Goal: Book appointment/travel/reservation

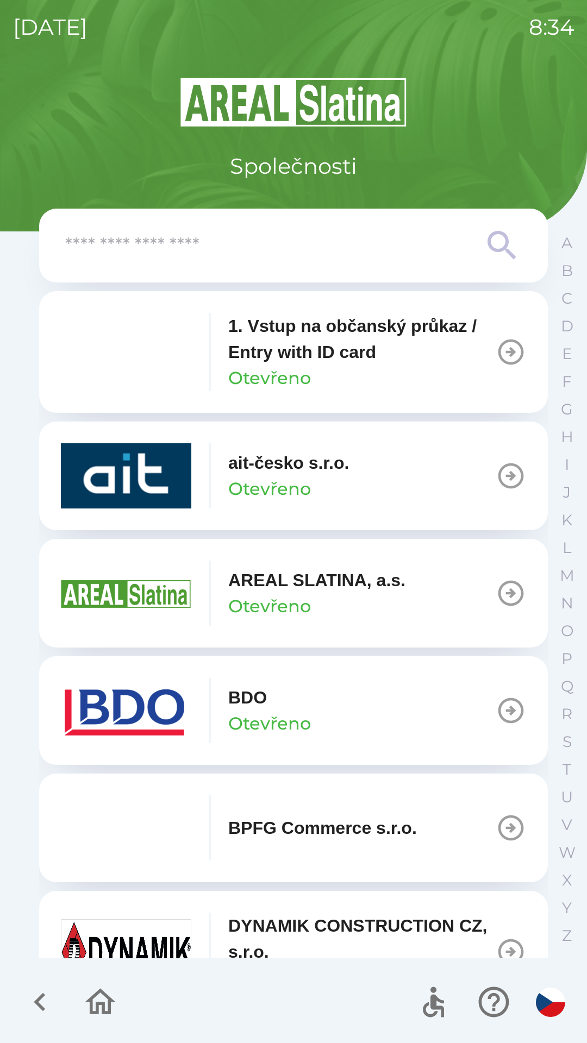
click at [253, 709] on p "BDO" at bounding box center [247, 698] width 39 height 26
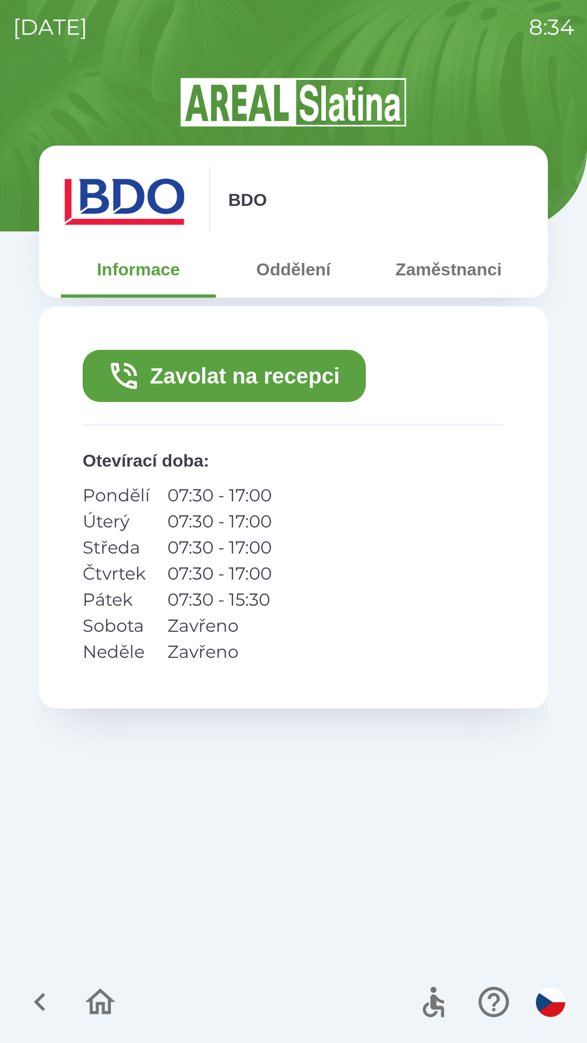
click at [196, 376] on button "Zavolat na recepci" at bounding box center [224, 376] width 283 height 52
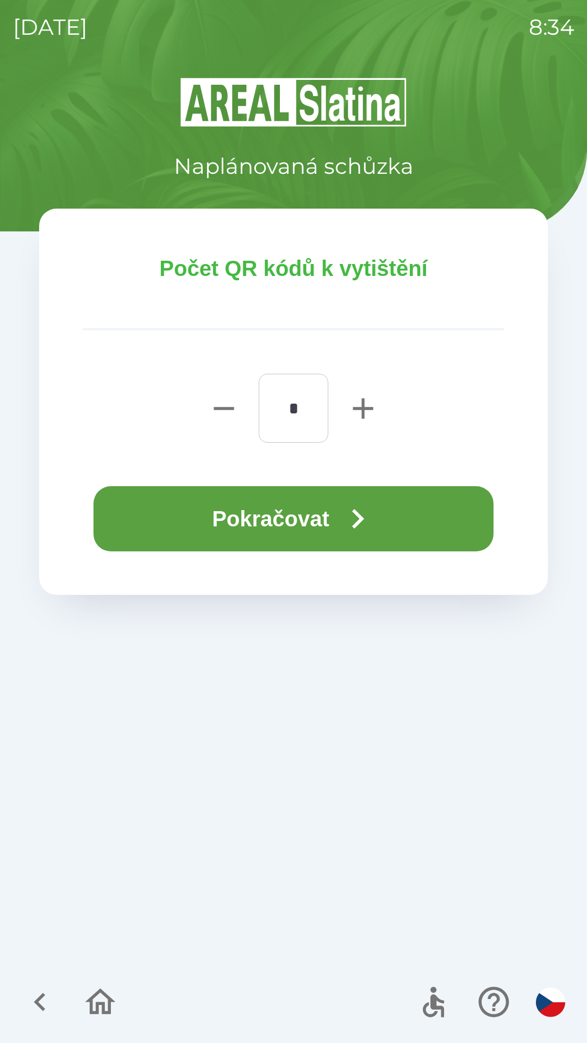
click at [252, 518] on button "Pokračovat" at bounding box center [293, 518] width 400 height 65
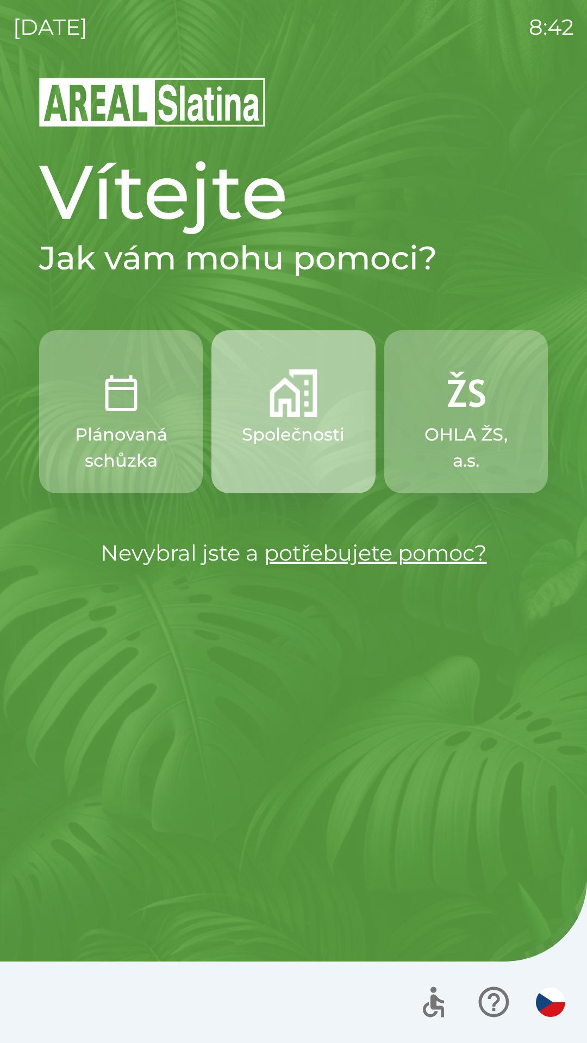
click at [296, 443] on p "Společnosti" at bounding box center [293, 435] width 103 height 26
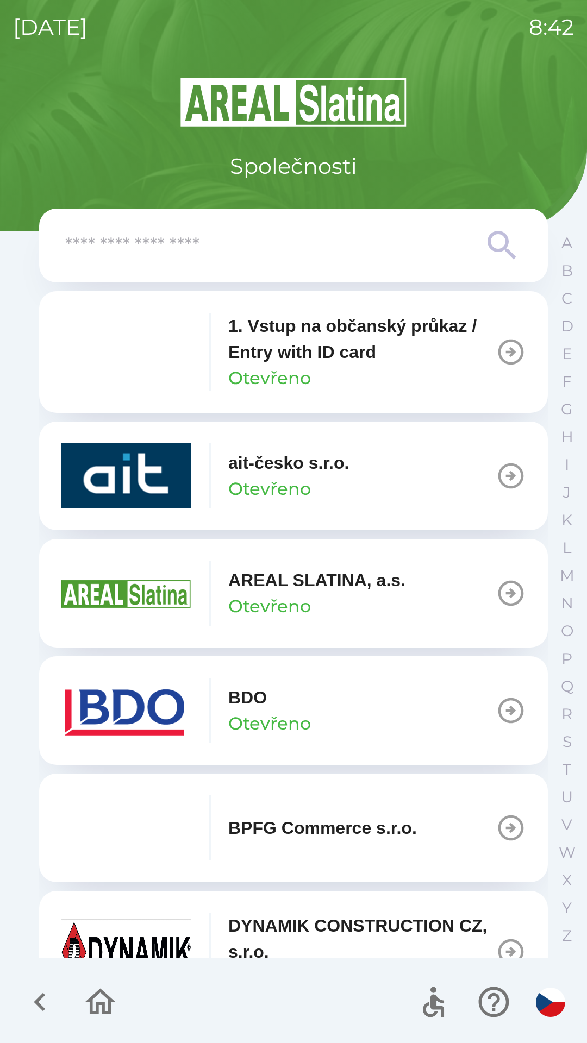
click at [453, 718] on button "BDO Otevřeno" at bounding box center [293, 710] width 509 height 109
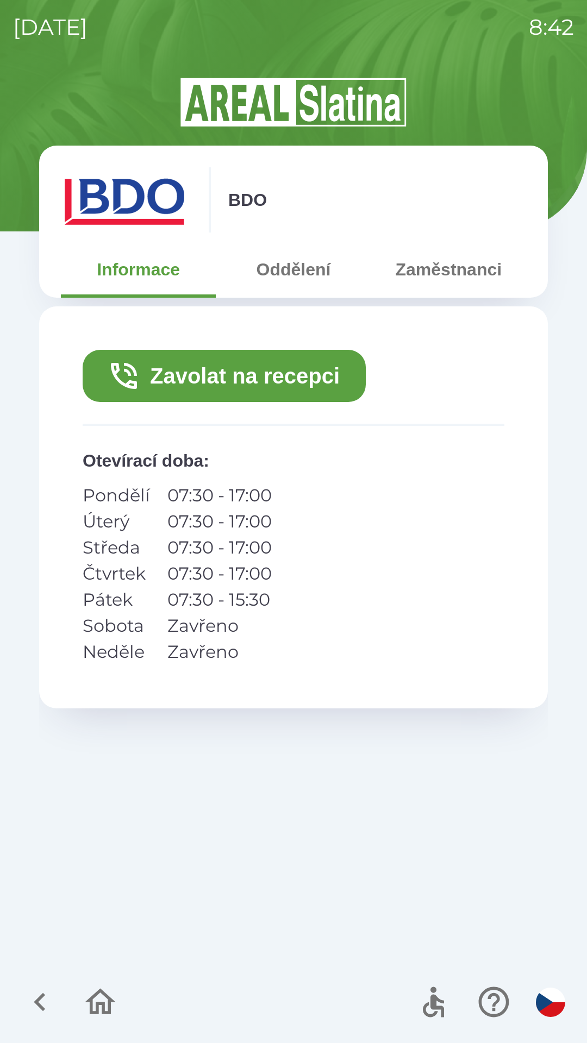
click at [251, 390] on button "Zavolat na recepci" at bounding box center [224, 376] width 283 height 52
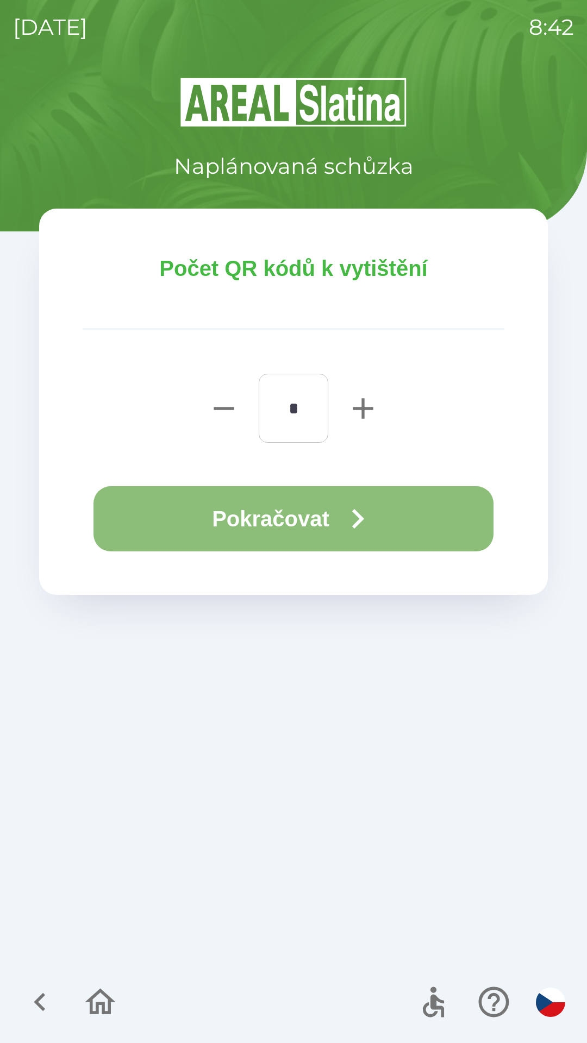
click at [327, 530] on button "Pokračovat" at bounding box center [293, 518] width 400 height 65
